Goal: Task Accomplishment & Management: Manage account settings

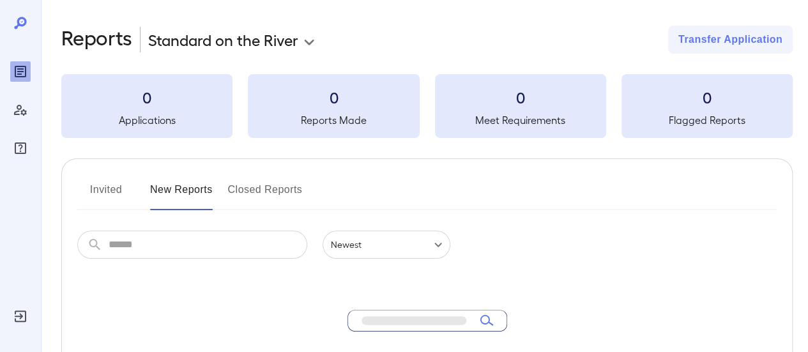
click at [21, 315] on icon "Log Out" at bounding box center [20, 315] width 11 height 11
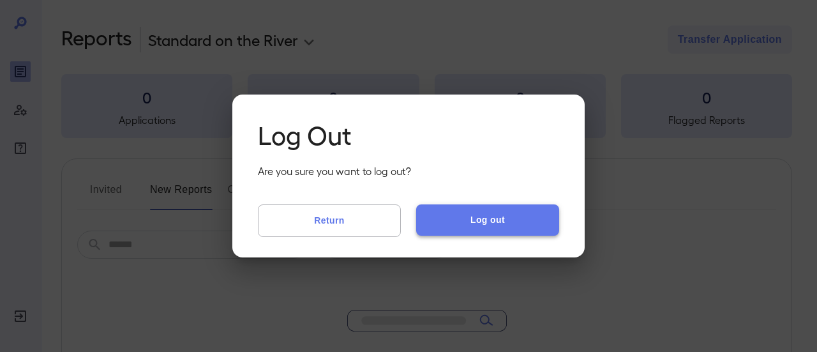
click at [503, 217] on button "Log out" at bounding box center [487, 219] width 143 height 31
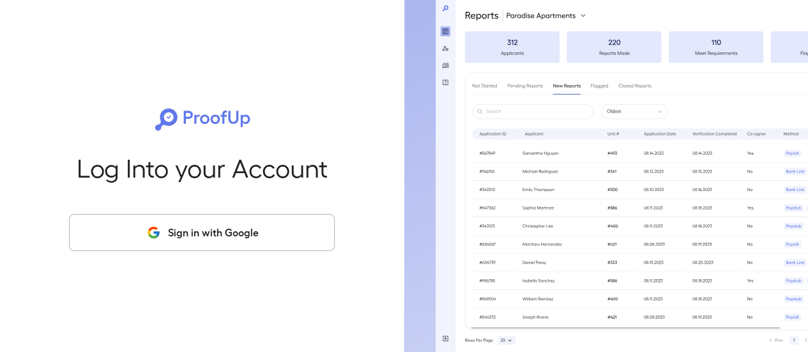
click at [243, 224] on button "Sign in with Google" at bounding box center [202, 232] width 266 height 37
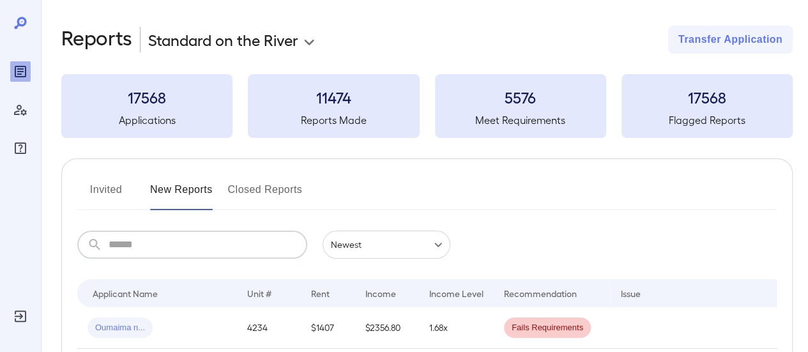
click at [201, 250] on input "text" at bounding box center [208, 245] width 199 height 28
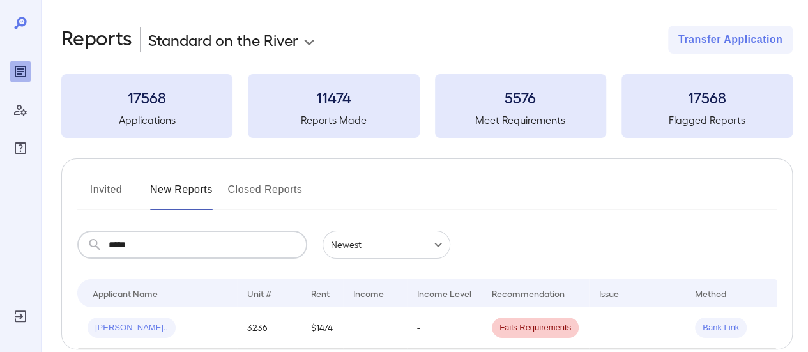
scroll to position [73, 0]
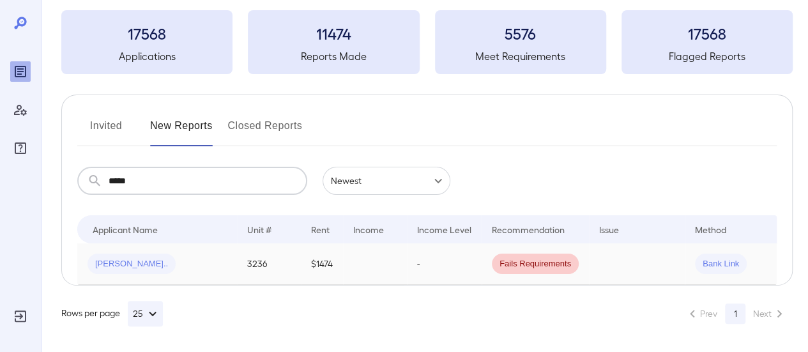
type input "*****"
click at [206, 260] on div "[PERSON_NAME].." at bounding box center [156, 264] width 139 height 20
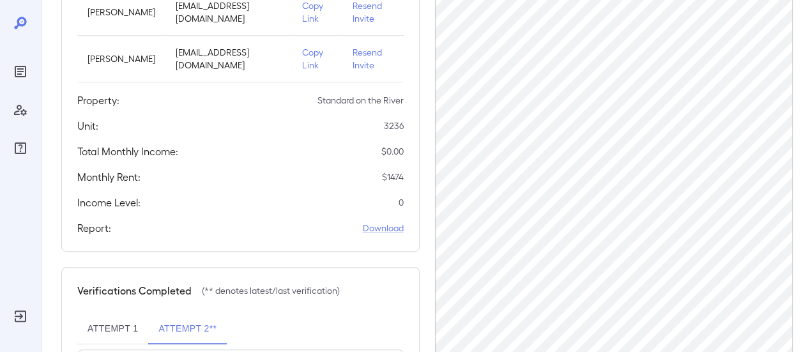
scroll to position [393, 0]
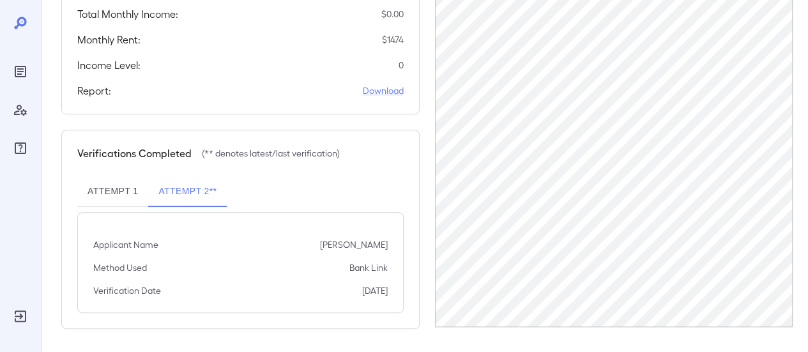
click at [143, 199] on button "Attempt 1" at bounding box center [112, 191] width 71 height 31
click at [163, 194] on button "Attempt 2**" at bounding box center [187, 191] width 79 height 31
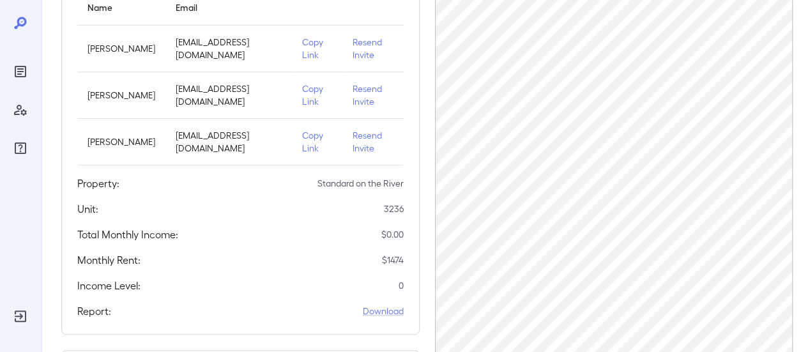
scroll to position [192, 0]
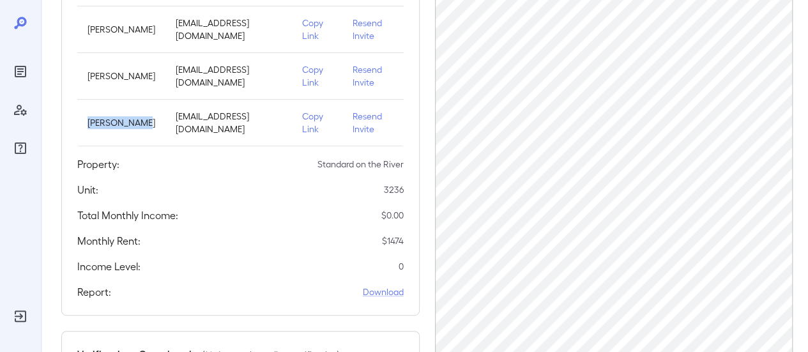
drag, startPoint x: 88, startPoint y: 117, endPoint x: 124, endPoint y: 135, distance: 40.0
click at [124, 135] on td "[PERSON_NAME]" at bounding box center [121, 123] width 88 height 47
copy p "[PERSON_NAME]"
click at [22, 27] on icon at bounding box center [20, 22] width 15 height 15
click at [19, 12] on div at bounding box center [20, 176] width 41 height 352
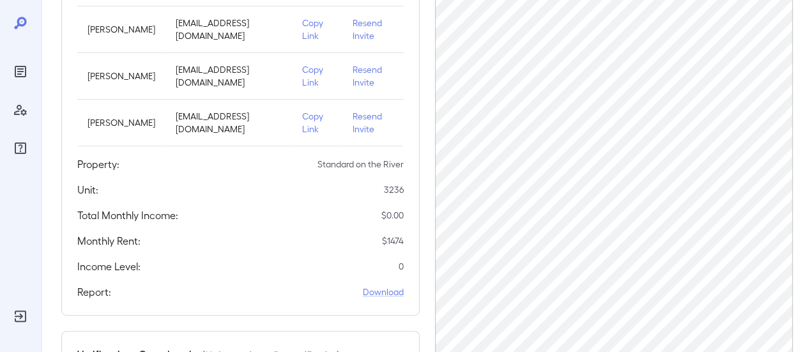
scroll to position [73, 0]
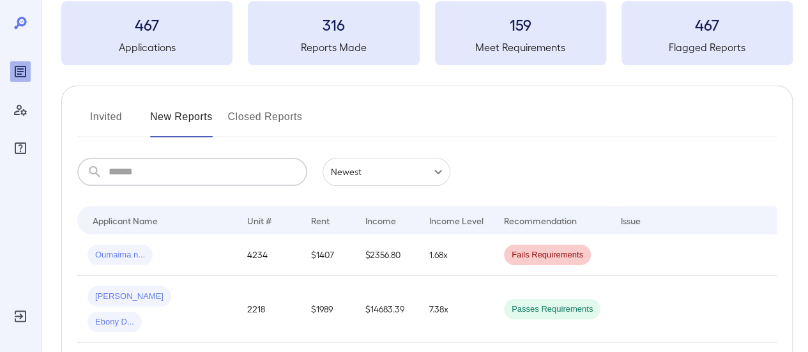
click at [177, 164] on input "text" at bounding box center [208, 172] width 199 height 28
paste input "**********"
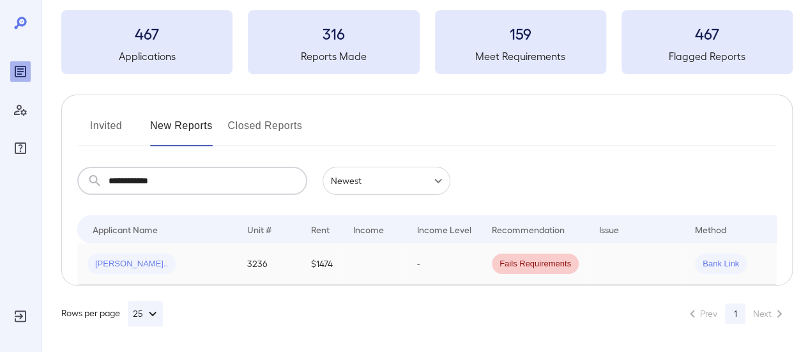
type input "**********"
click at [381, 265] on td at bounding box center [375, 264] width 64 height 42
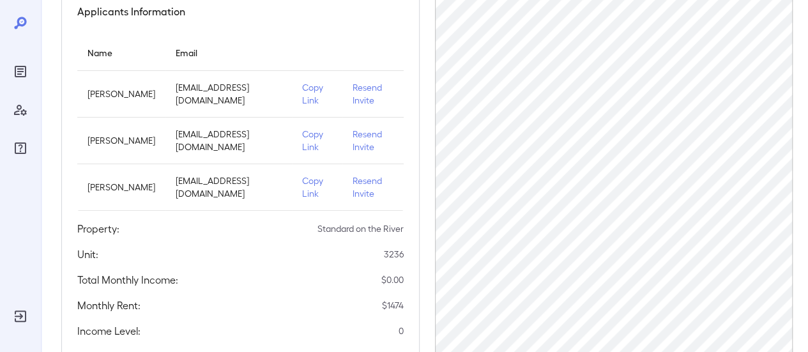
scroll to position [201, 0]
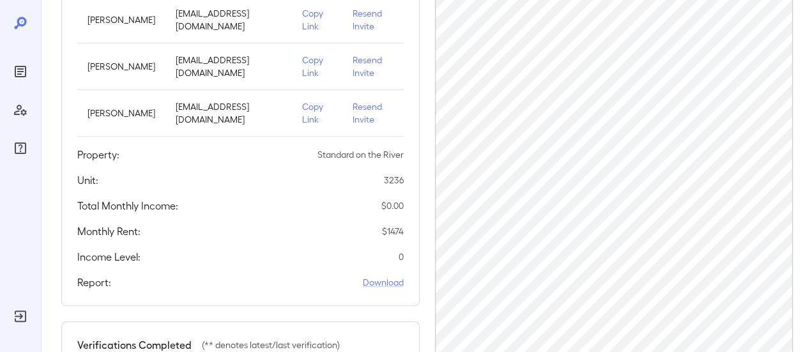
click at [361, 117] on p "Resend Invite" at bounding box center [373, 113] width 41 height 26
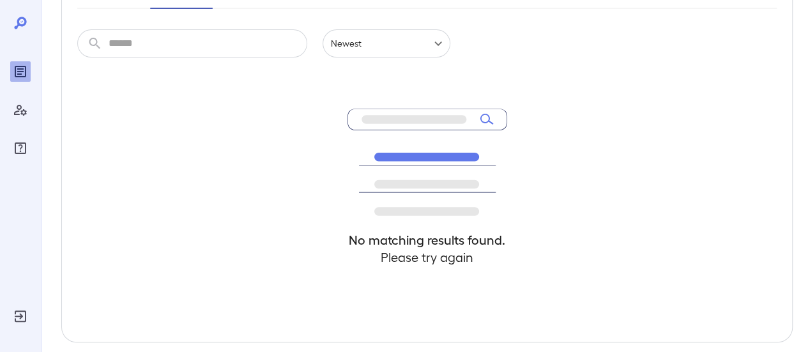
scroll to position [73, 0]
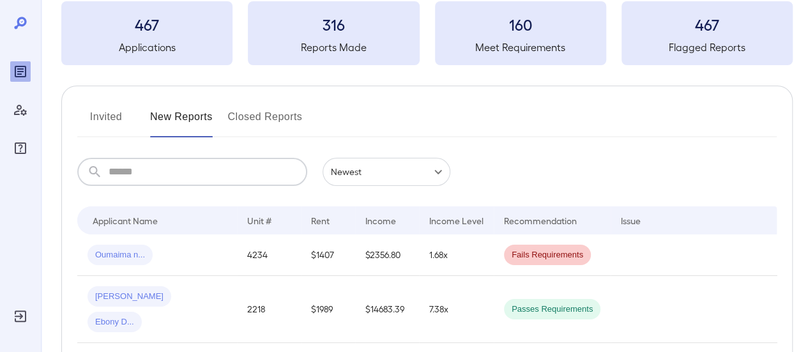
click at [148, 176] on input "text" at bounding box center [208, 172] width 199 height 28
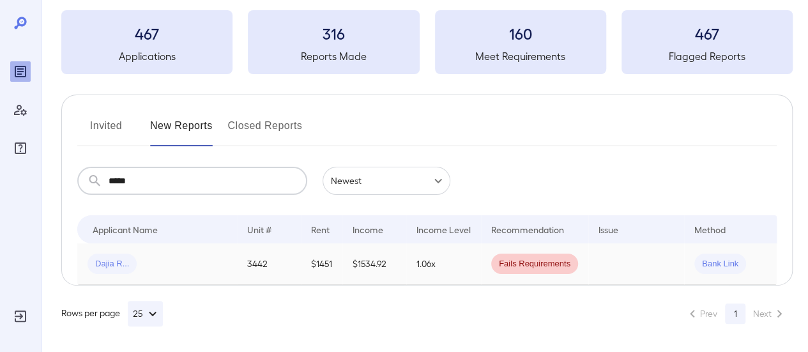
type input "*****"
click at [293, 256] on td "3442" at bounding box center [269, 264] width 64 height 42
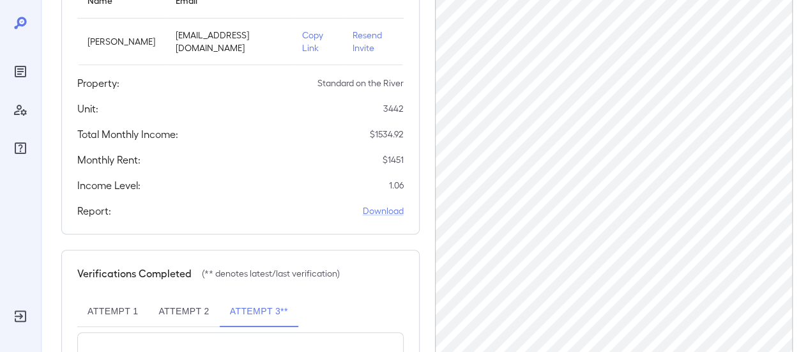
scroll to position [300, 0]
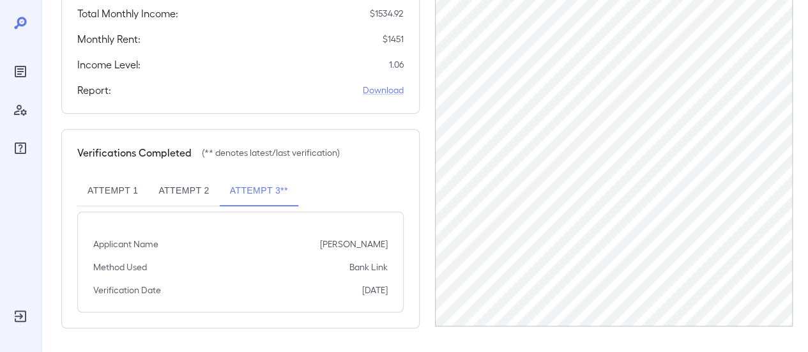
click at [172, 191] on button "Attempt 2" at bounding box center [183, 191] width 71 height 31
click at [133, 191] on button "Attempt 1" at bounding box center [112, 191] width 71 height 31
click at [217, 185] on button "Attempt 2" at bounding box center [183, 191] width 71 height 31
click at [257, 188] on button "Attempt 3**" at bounding box center [259, 191] width 79 height 31
